Goal: Task Accomplishment & Management: Complete application form

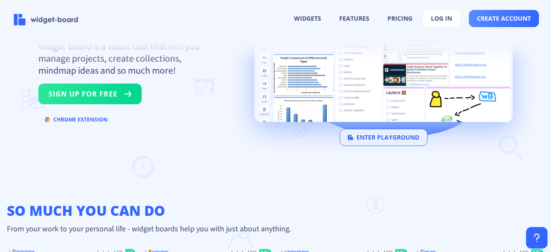
scroll to position [112, 0]
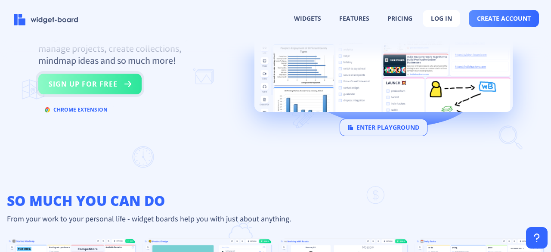
click at [131, 79] on button "sign up for free" at bounding box center [89, 84] width 103 height 21
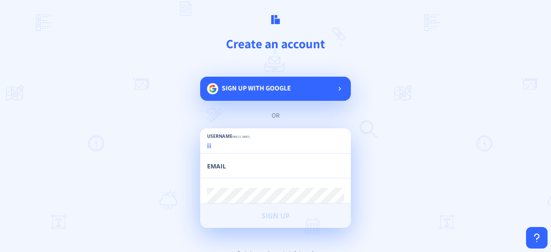
type input "i"
type input "lii.aa1"
click at [239, 168] on input "email" at bounding box center [275, 170] width 137 height 16
type input "[PERSON_NAME][EMAIL_ADDRESS][DOMAIN_NAME]"
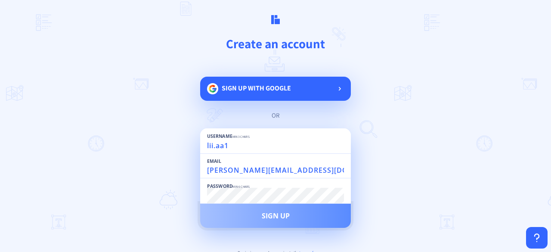
click at [243, 221] on button "Sign Up" at bounding box center [275, 216] width 151 height 24
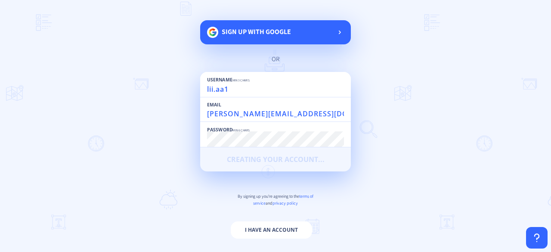
scroll to position [56, 0]
click at [259, 195] on p "By signing up you're agreeing to the terms of service and privacy policy" at bounding box center [275, 200] width 151 height 14
click at [258, 30] on span "Sign up with google" at bounding box center [256, 31] width 69 height 9
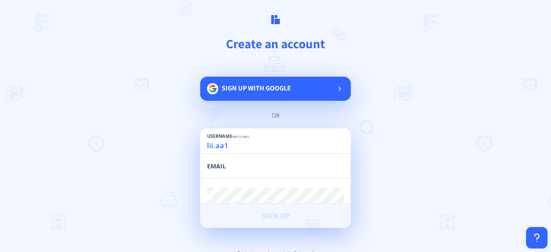
type input "lii.aa1"
click at [227, 173] on input "email" at bounding box center [275, 170] width 137 height 16
type input "liliposh.2010@gmail.com"
click at [238, 200] on div "Username min 3 chars lii.aa1 Email liliposh.2010@gmail.com Password min 6 chars…" at bounding box center [275, 178] width 151 height 100
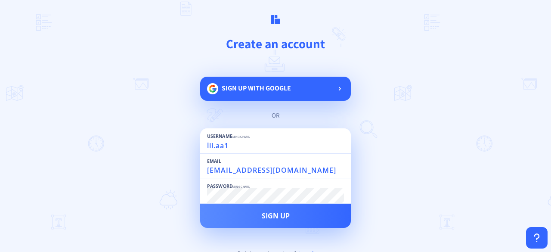
click at [200, 204] on button "Sign Up" at bounding box center [275, 216] width 151 height 24
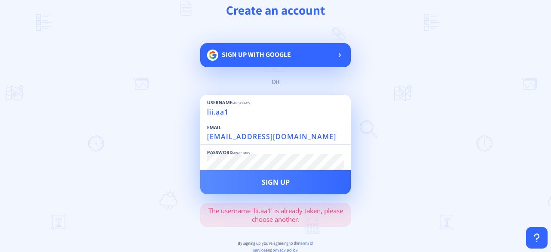
scroll to position [34, 0]
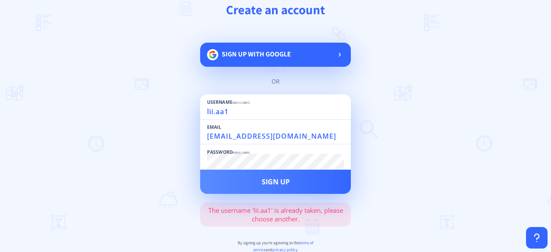
click at [227, 112] on input "lii.aa1" at bounding box center [275, 112] width 137 height 16
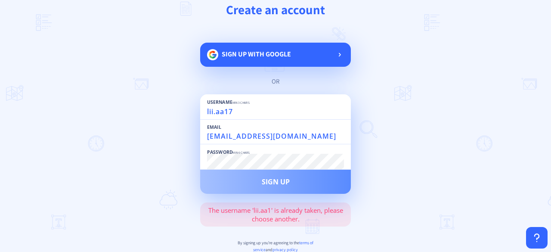
type input "lii.aa17"
click at [237, 174] on button "Sign Up" at bounding box center [275, 182] width 151 height 24
